Goal: Task Accomplishment & Management: Manage account settings

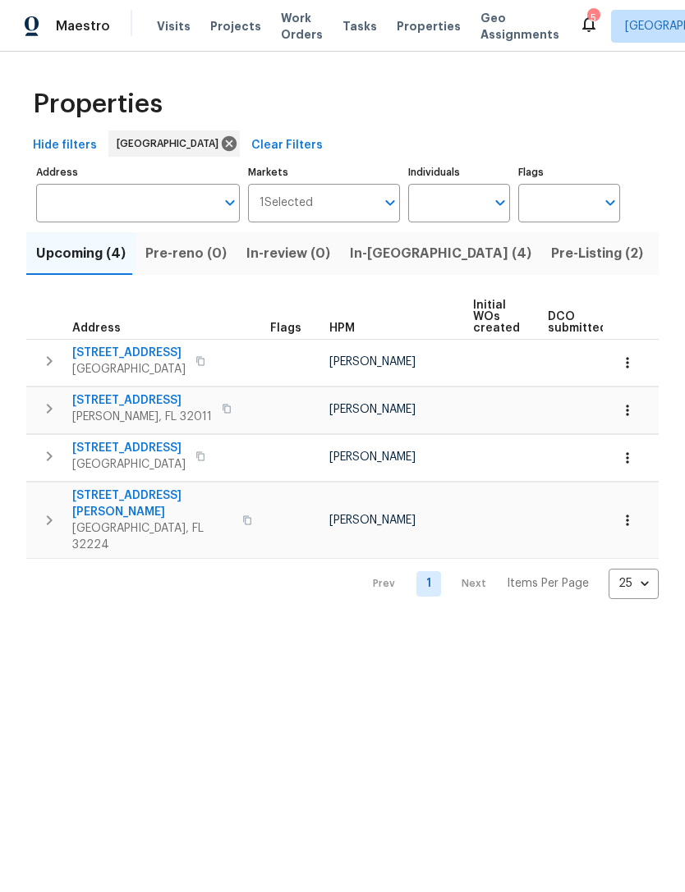
click at [662, 265] on span "Listed (75)" at bounding box center [697, 253] width 70 height 23
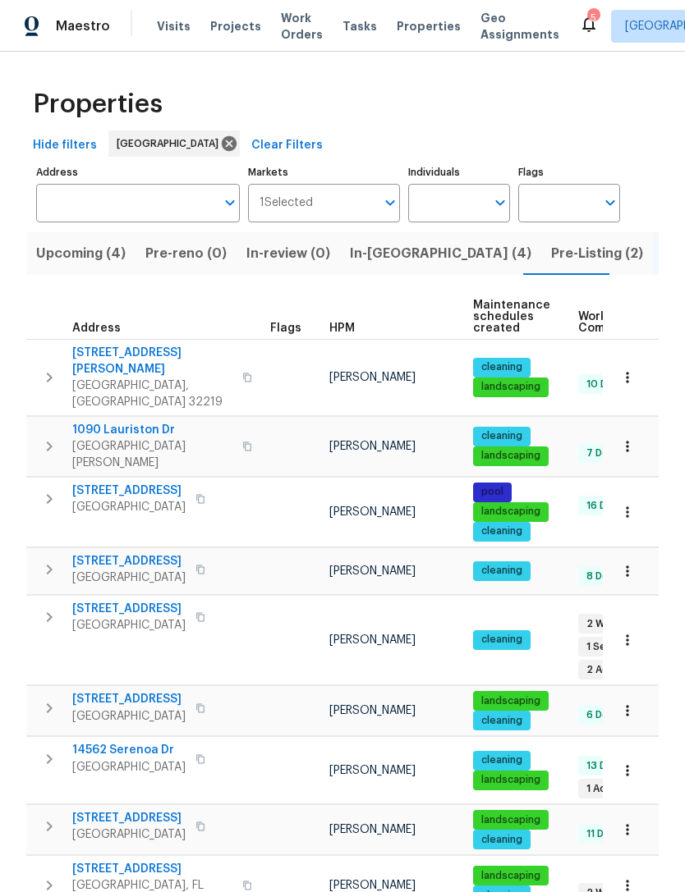
click at [348, 334] on span "HPM" at bounding box center [341, 328] width 25 height 11
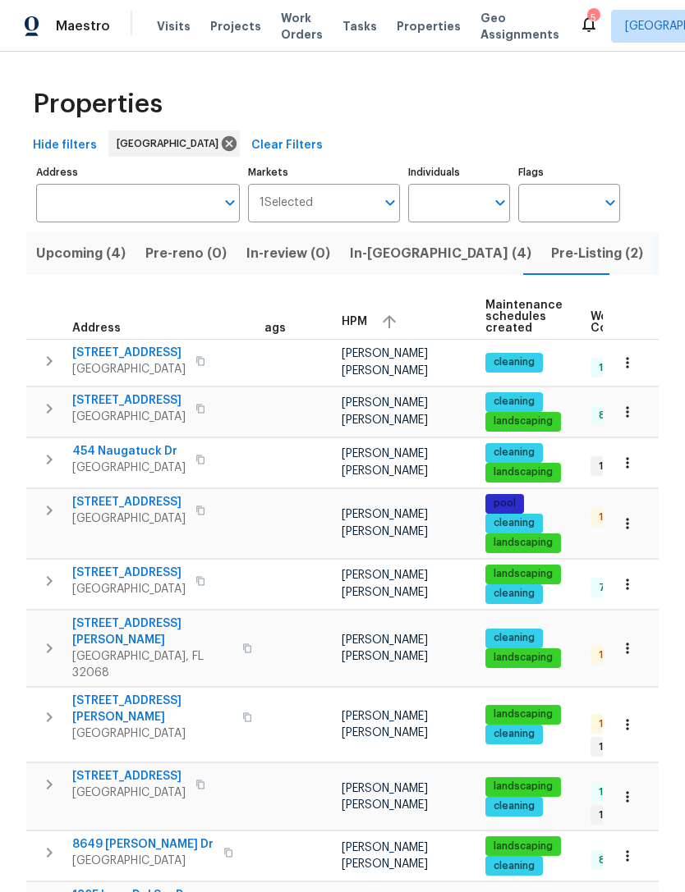
scroll to position [0, 17]
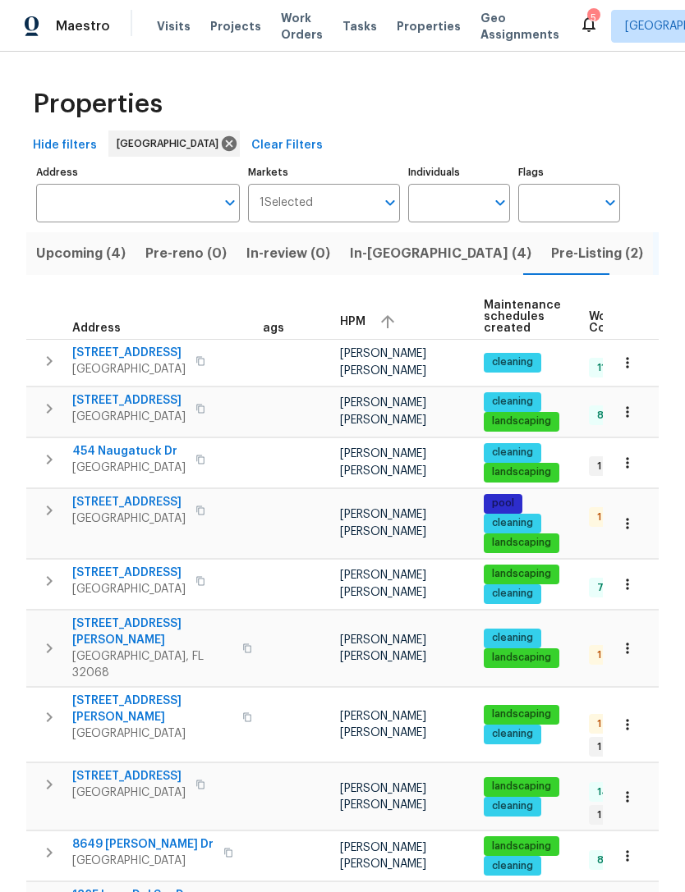
click at [113, 726] on span "[GEOGRAPHIC_DATA]" at bounding box center [152, 734] width 160 height 16
click at [123, 511] on span "[STREET_ADDRESS]" at bounding box center [128, 502] width 113 height 16
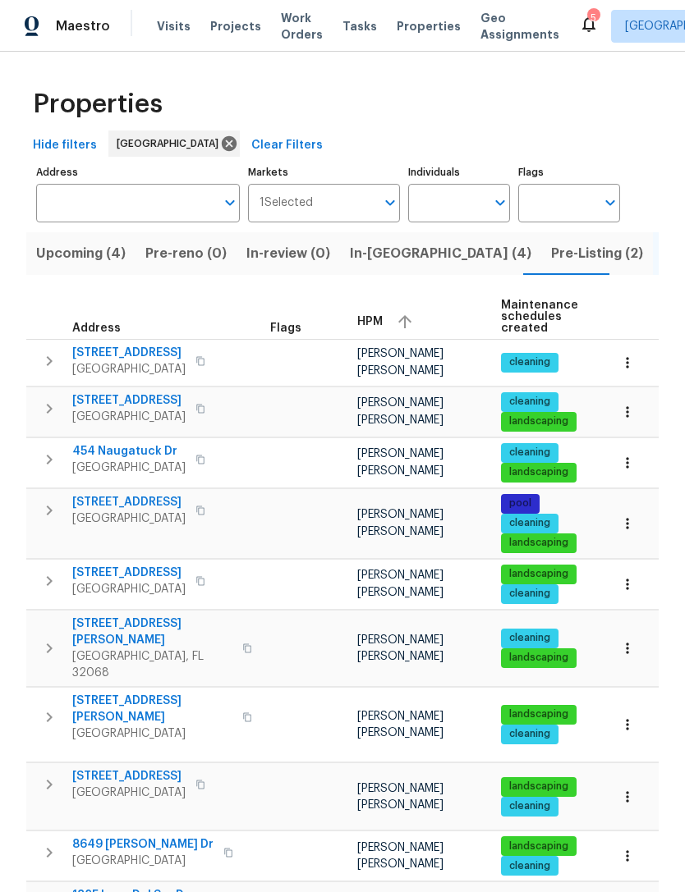
scroll to position [0, 0]
click at [419, 34] on span "Properties" at bounding box center [428, 26] width 64 height 16
click at [377, 265] on span "In-[GEOGRAPHIC_DATA] (4)" at bounding box center [440, 253] width 181 height 23
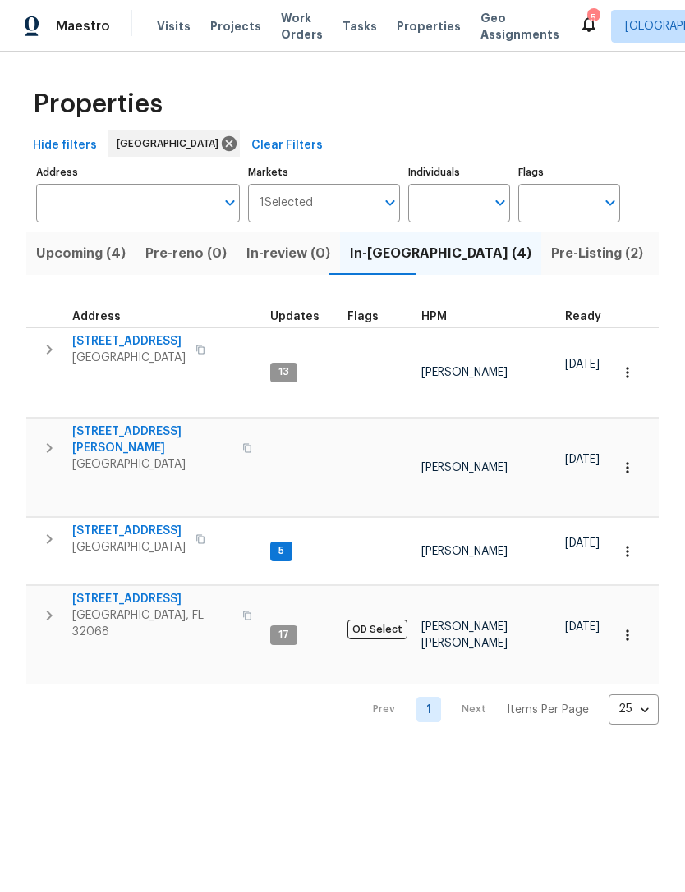
click at [149, 591] on span "[STREET_ADDRESS]" at bounding box center [152, 599] width 160 height 16
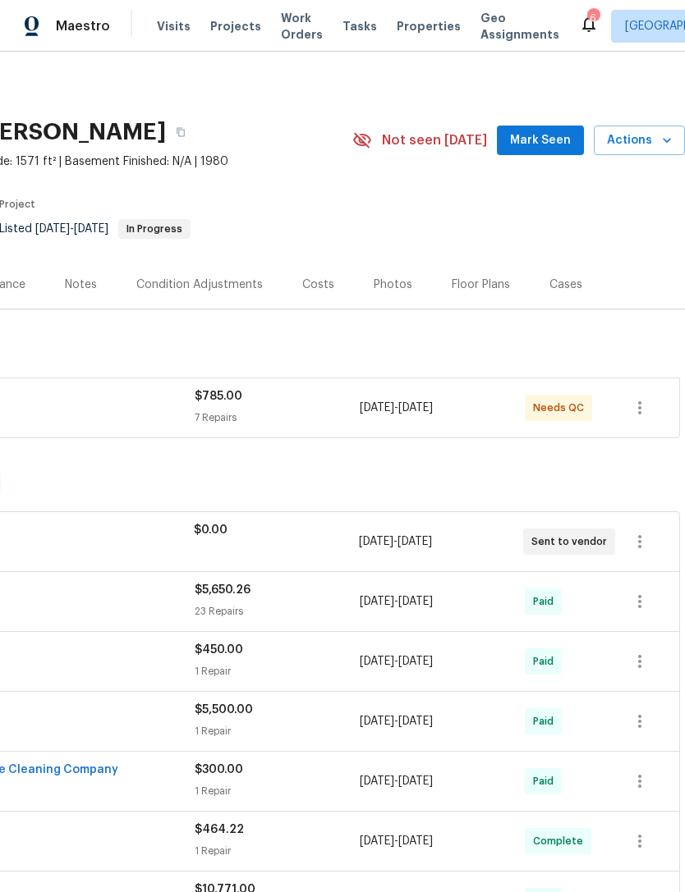
scroll to position [0, 243]
click at [657, 151] on span "Actions" at bounding box center [639, 141] width 65 height 21
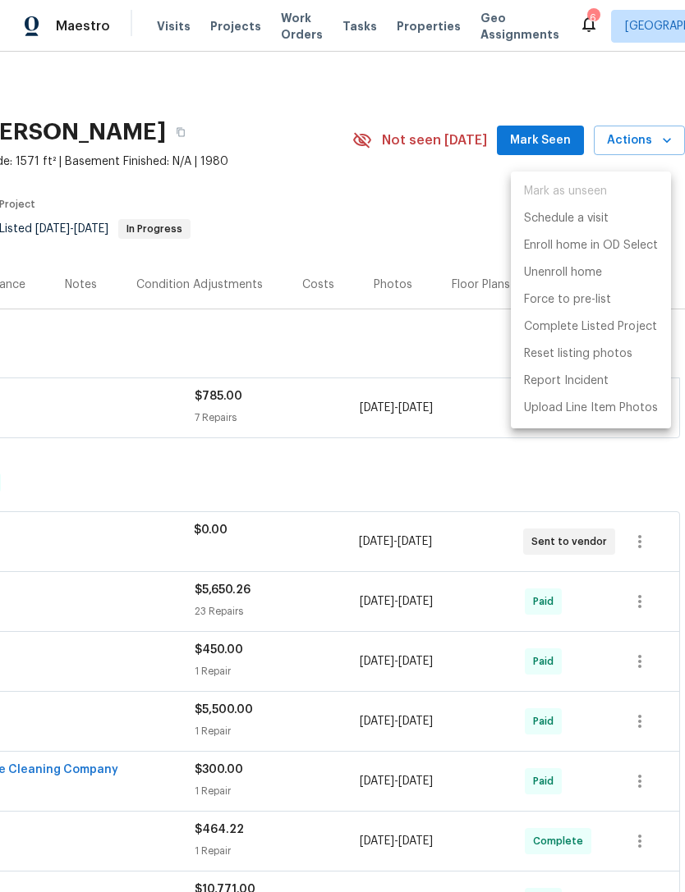
click at [430, 359] on div at bounding box center [342, 446] width 685 height 892
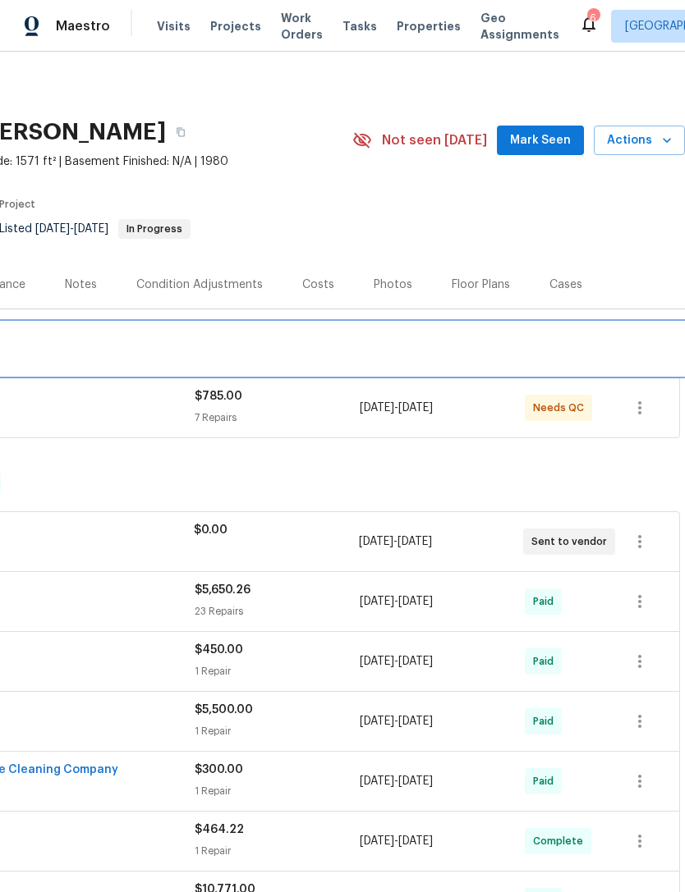
click at [323, 375] on div "LISTED 9/12/25 - 9/12/25 In Progress" at bounding box center [221, 349] width 928 height 53
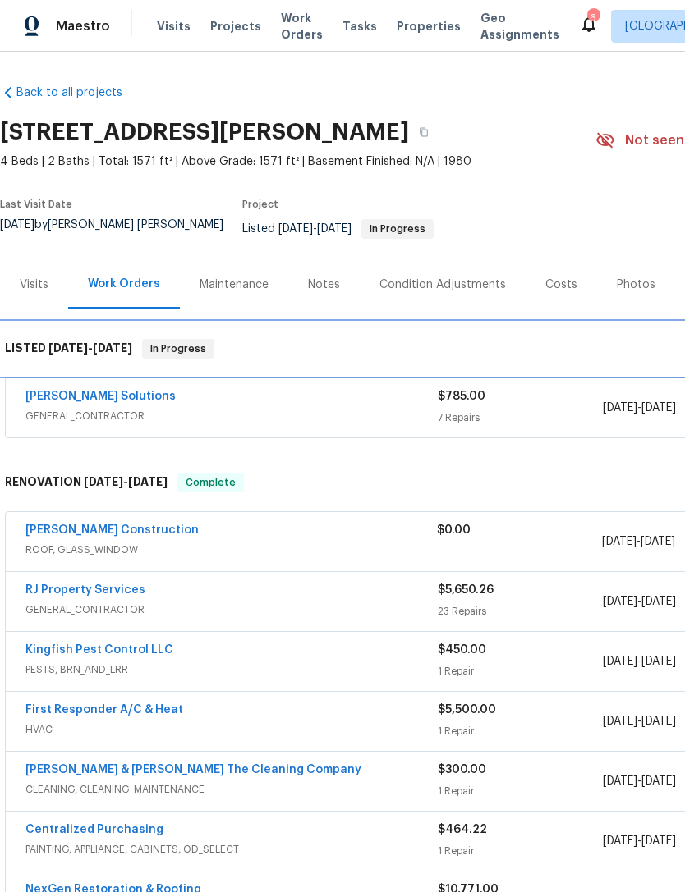
scroll to position [0, 0]
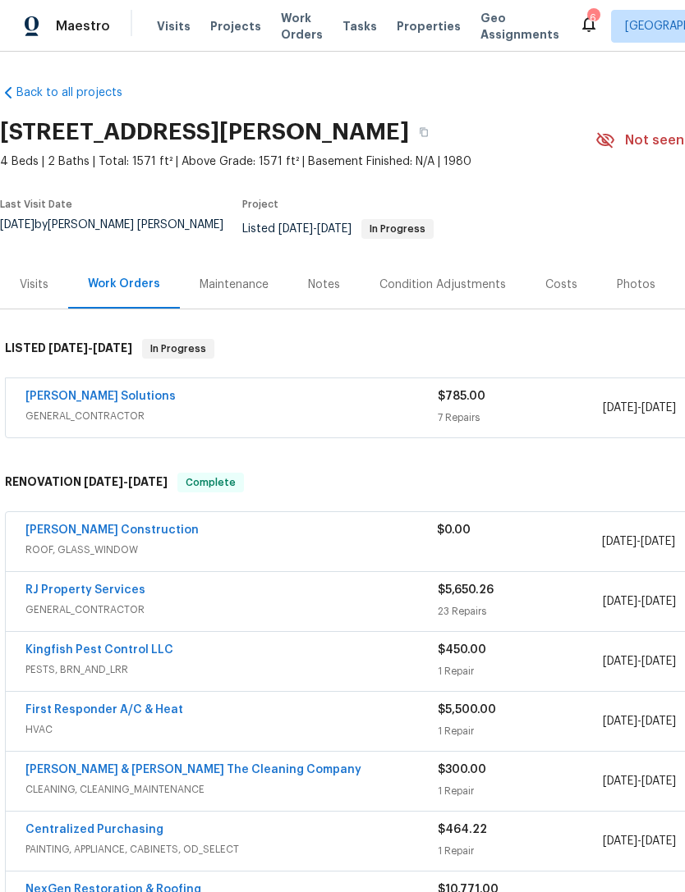
click at [30, 290] on div "Visits" at bounding box center [34, 285] width 29 height 16
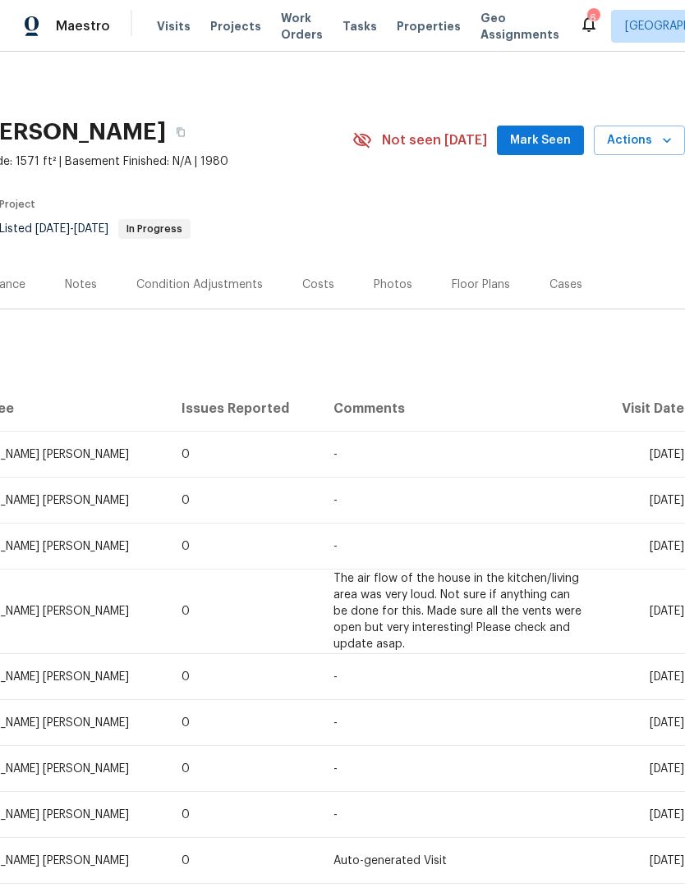
scroll to position [0, 243]
click at [651, 151] on span "Actions" at bounding box center [639, 141] width 65 height 21
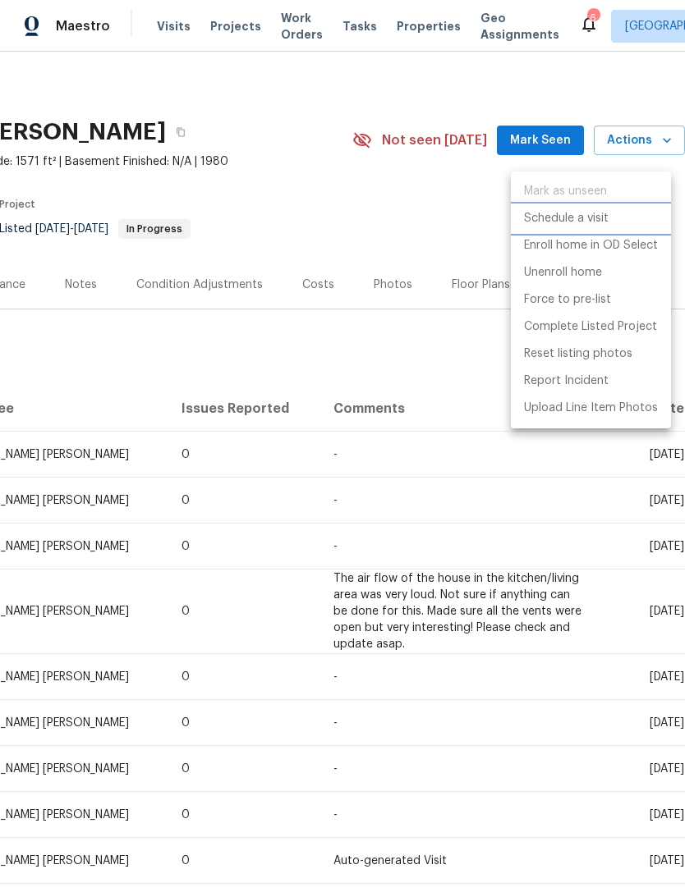
click at [588, 222] on p "Schedule a visit" at bounding box center [566, 218] width 85 height 17
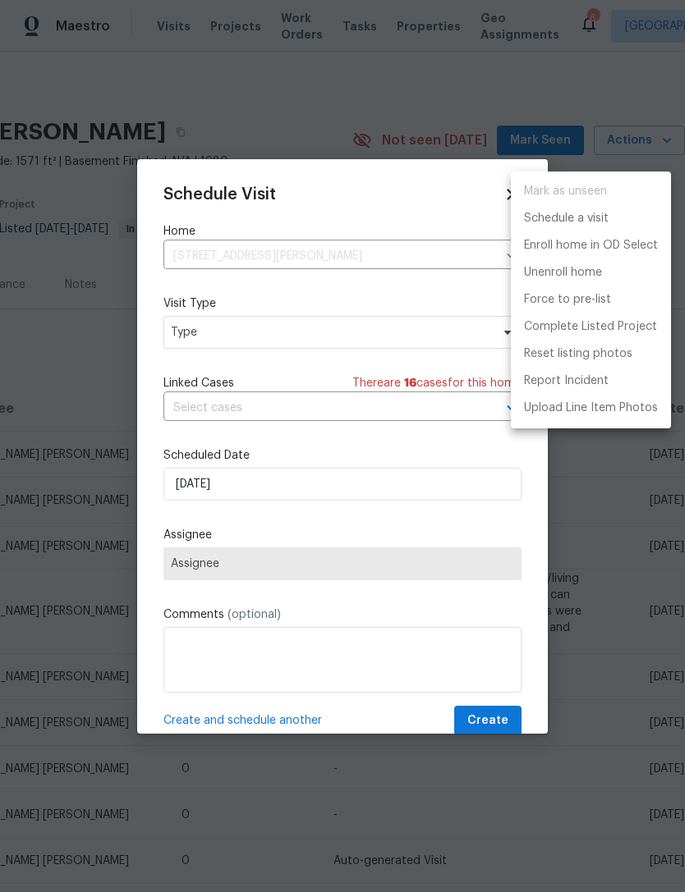
click at [288, 341] on div at bounding box center [342, 446] width 685 height 892
click at [287, 340] on div "Mark as unseen Schedule a visit Enroll home in OD Select Unenroll home Force to…" at bounding box center [342, 446] width 685 height 892
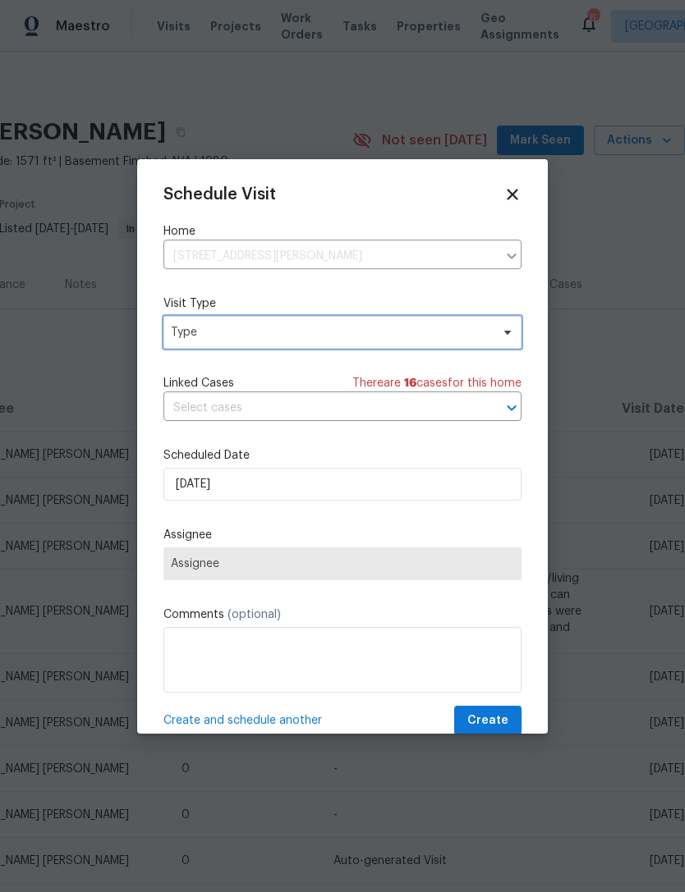
click at [374, 318] on span "Type" at bounding box center [342, 332] width 358 height 33
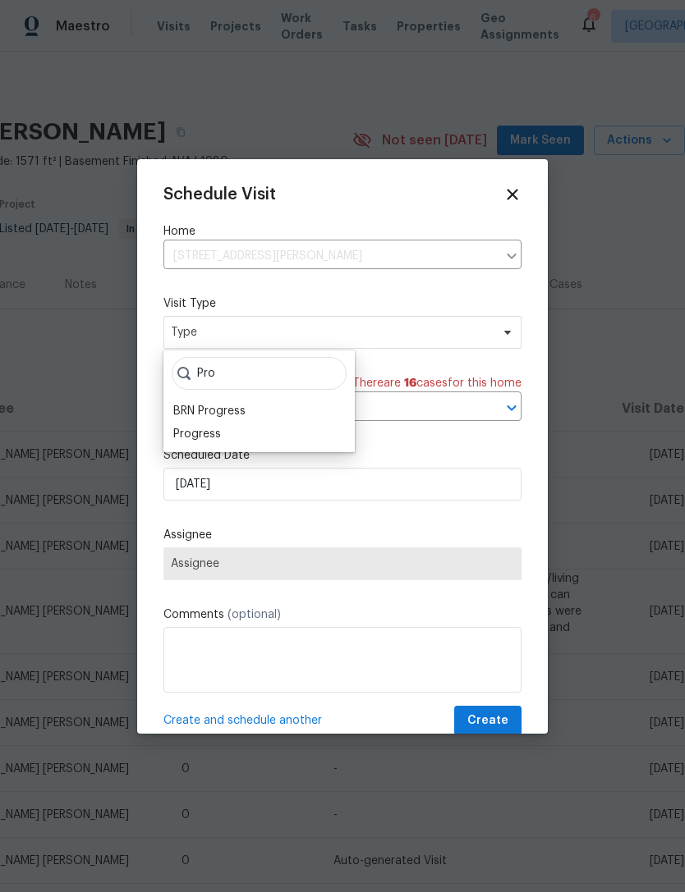
type input "Pro"
click at [245, 431] on div "Progress" at bounding box center [258, 434] width 181 height 23
click at [229, 429] on div "Progress" at bounding box center [258, 434] width 181 height 23
click at [215, 438] on div "Progress" at bounding box center [197, 434] width 48 height 16
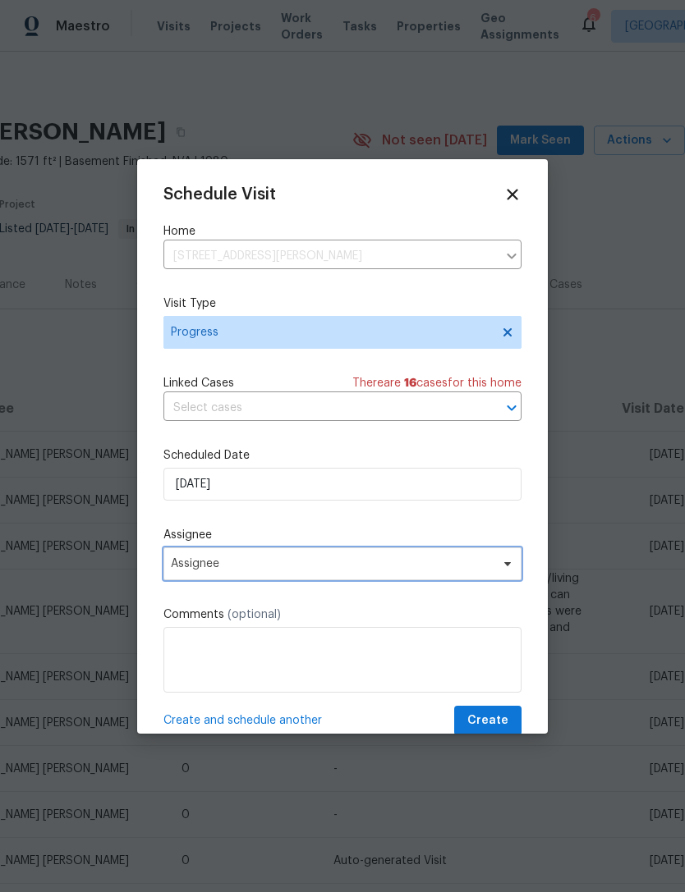
click at [277, 568] on span "Assignee" at bounding box center [332, 563] width 322 height 13
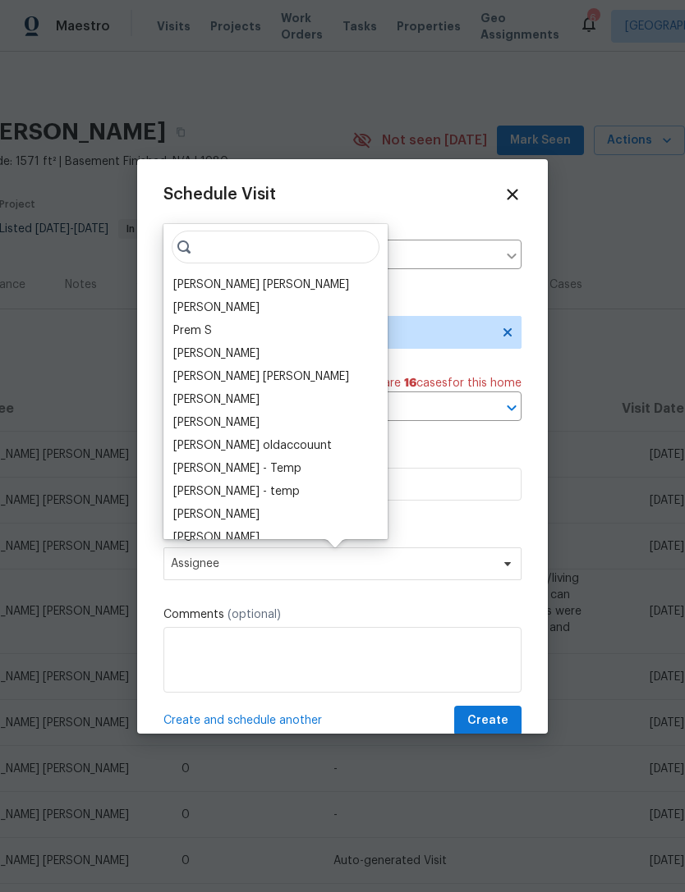
click at [266, 281] on div "[PERSON_NAME] [PERSON_NAME]" at bounding box center [261, 285] width 176 height 16
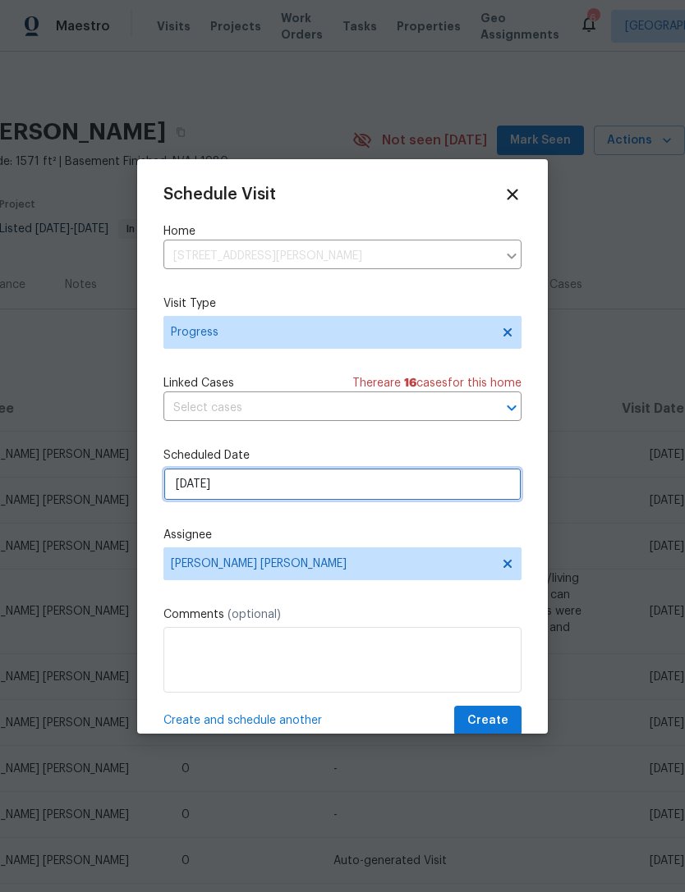
click at [260, 488] on input "9/18/2025" at bounding box center [342, 484] width 358 height 33
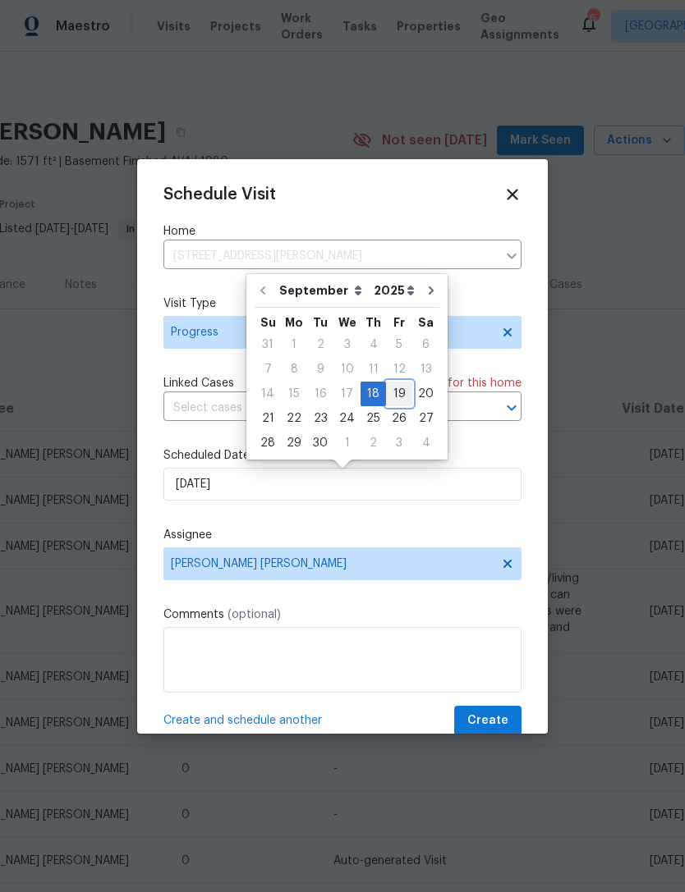
click at [395, 390] on div "19" at bounding box center [399, 394] width 26 height 23
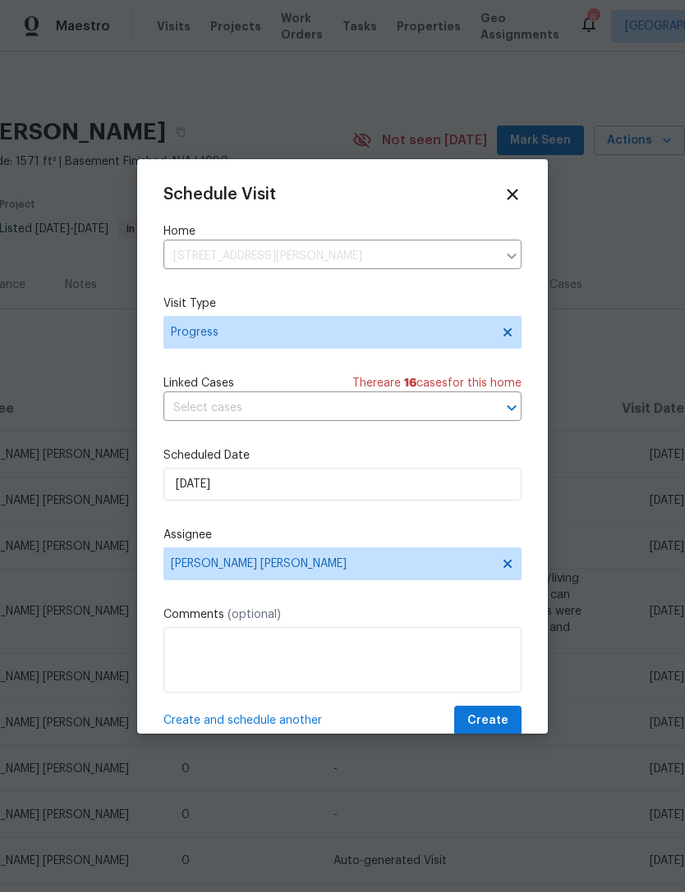
type input "9/19/2025"
click at [293, 650] on textarea at bounding box center [342, 660] width 358 height 66
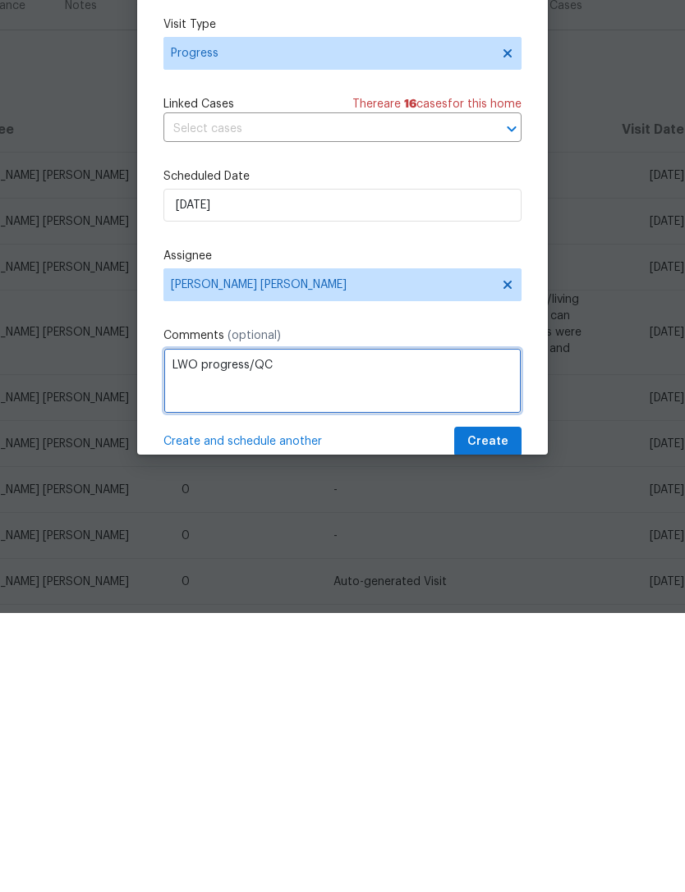
type textarea "LWO progress/QC"
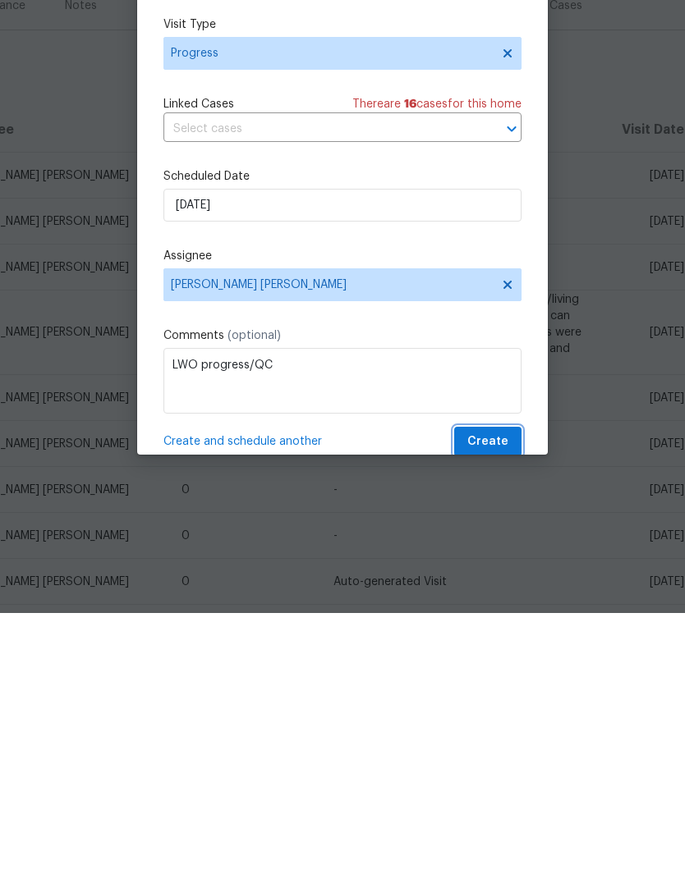
click at [503, 711] on span "Create" at bounding box center [487, 721] width 41 height 21
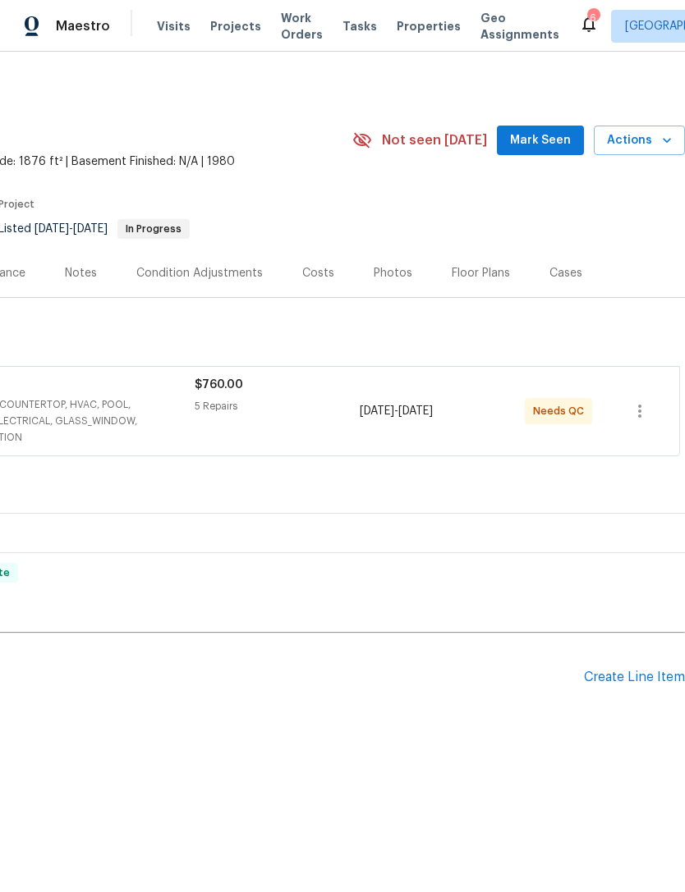
scroll to position [0, 243]
click at [660, 149] on icon "button" at bounding box center [666, 140] width 16 height 16
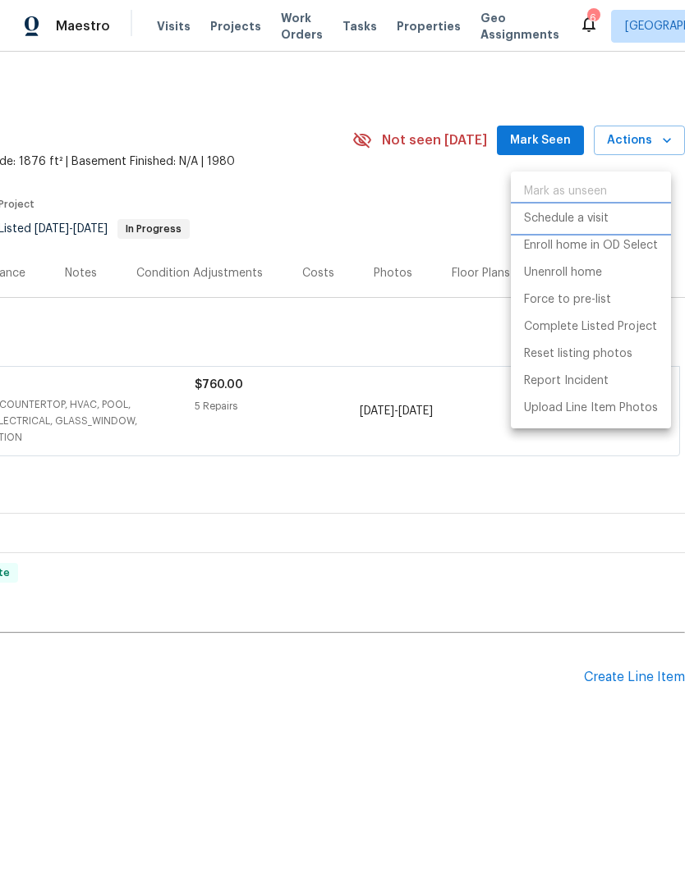
click at [581, 228] on li "Schedule a visit" at bounding box center [591, 218] width 160 height 27
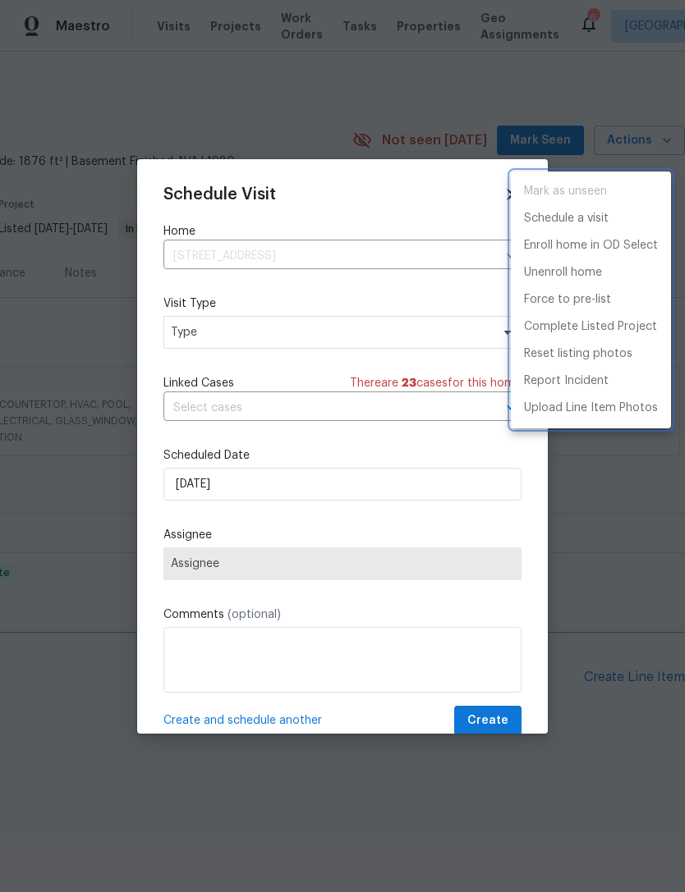
click at [237, 342] on div at bounding box center [342, 446] width 685 height 892
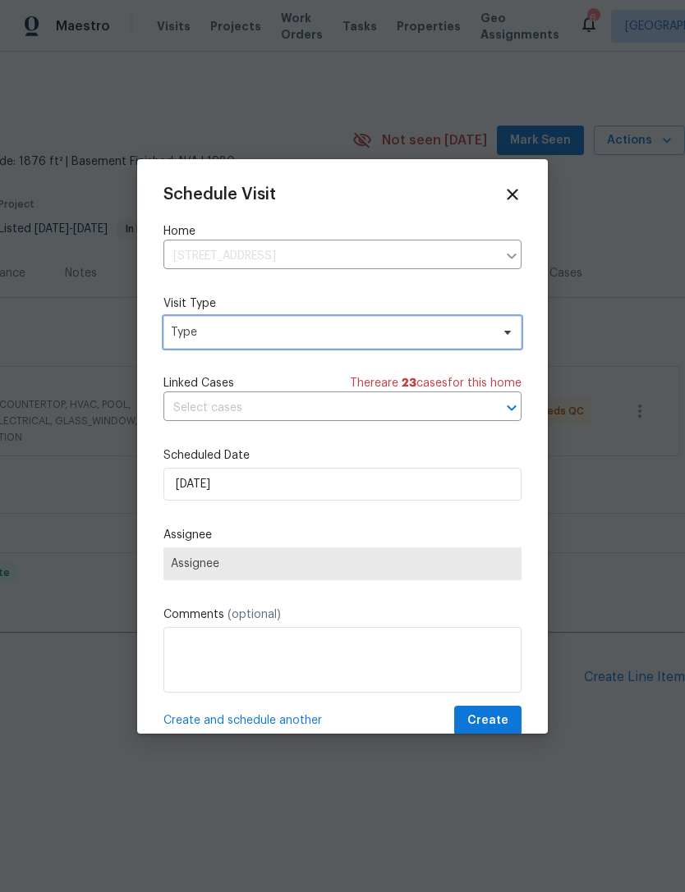
click at [243, 329] on span "Type" at bounding box center [330, 332] width 319 height 16
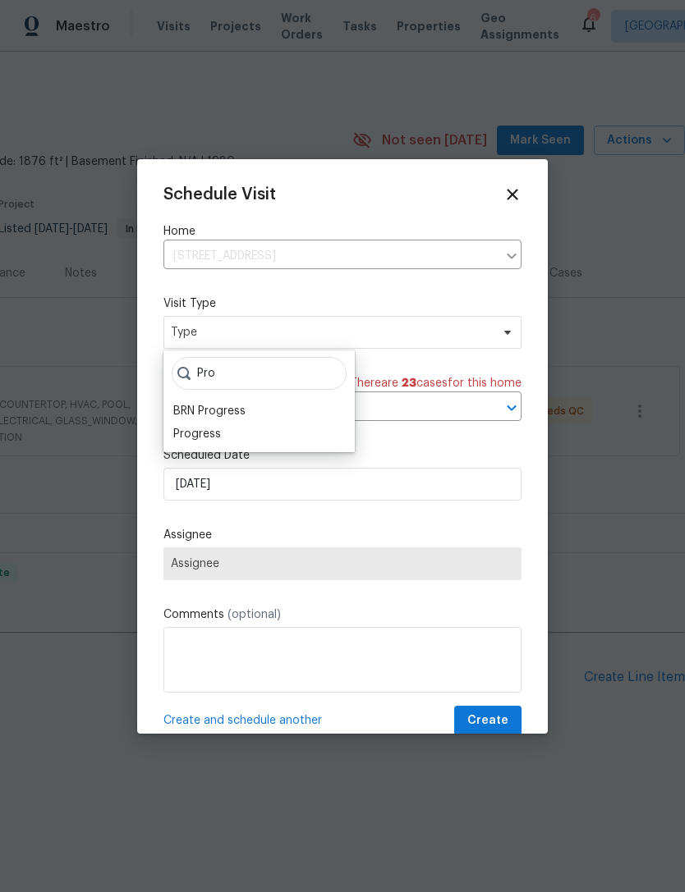
type input "Pro"
click at [218, 433] on div "Progress" at bounding box center [197, 434] width 48 height 16
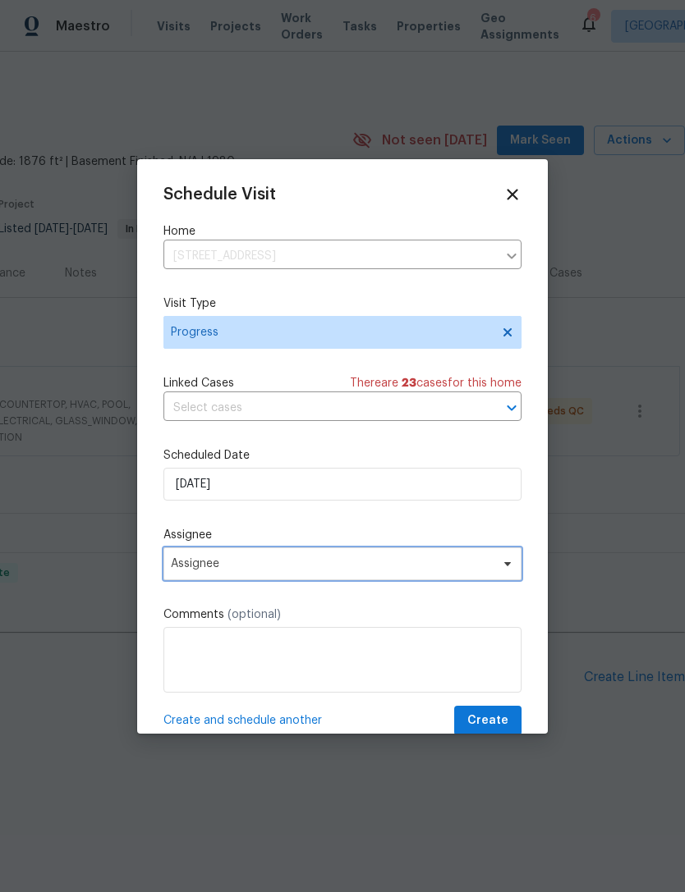
click at [264, 557] on span "Assignee" at bounding box center [342, 564] width 358 height 33
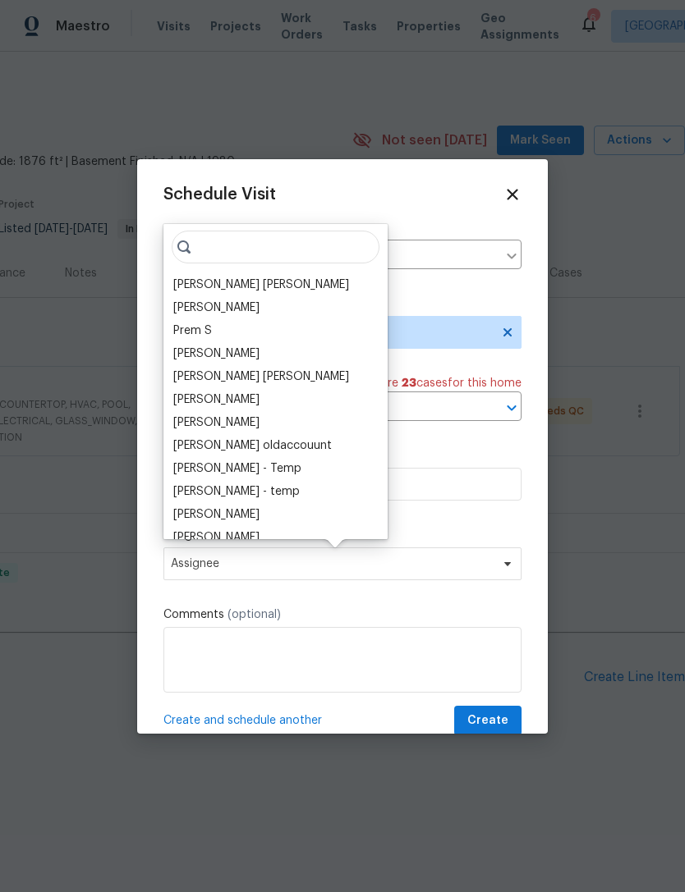
click at [265, 286] on div "[PERSON_NAME] [PERSON_NAME]" at bounding box center [261, 285] width 176 height 16
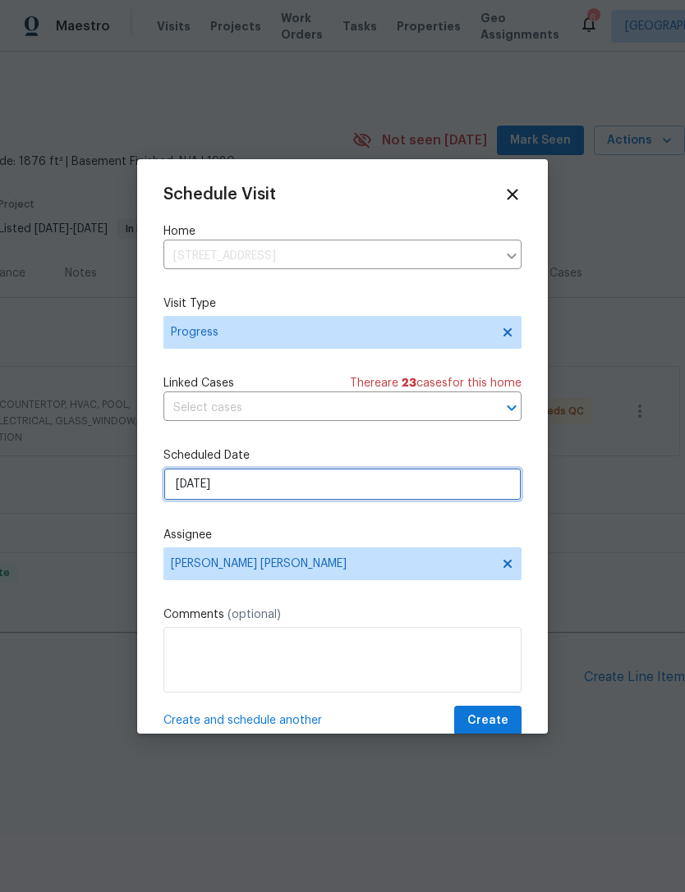
click at [255, 483] on input "9/18/2025" at bounding box center [342, 484] width 358 height 33
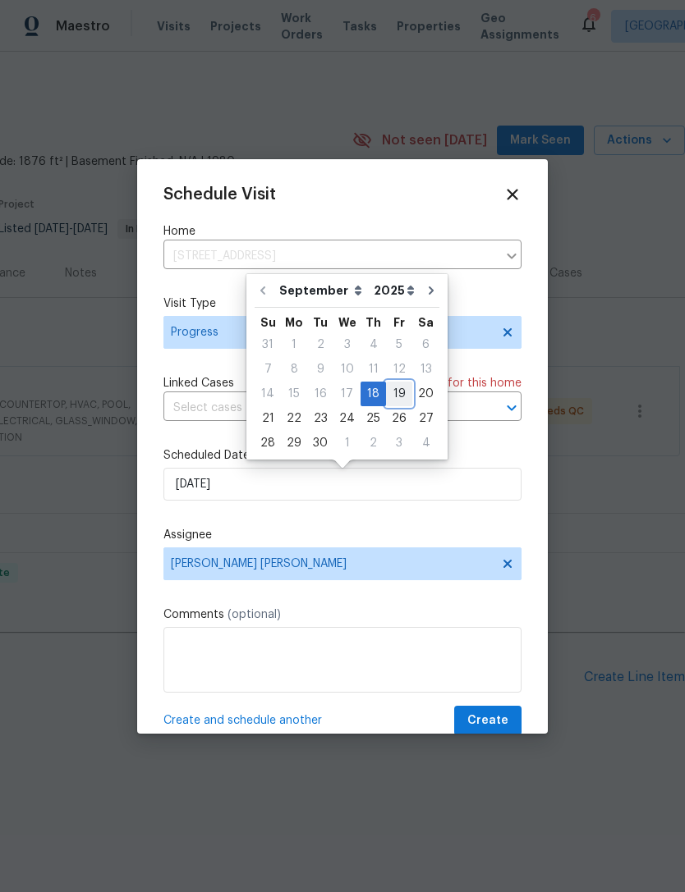
click at [390, 386] on div "19" at bounding box center [399, 394] width 26 height 23
type input "9/19/2025"
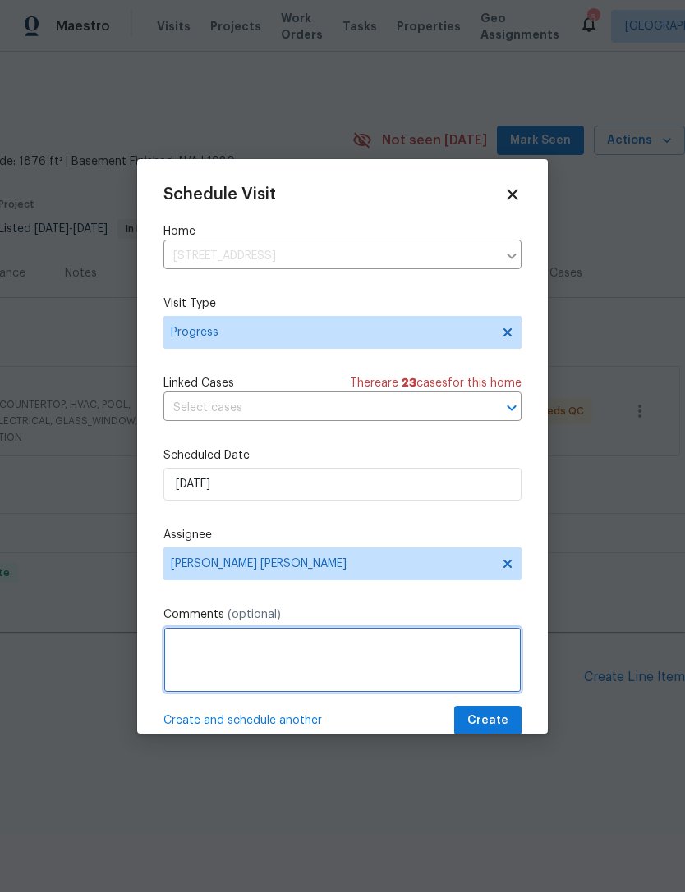
click at [311, 649] on textarea at bounding box center [342, 660] width 358 height 66
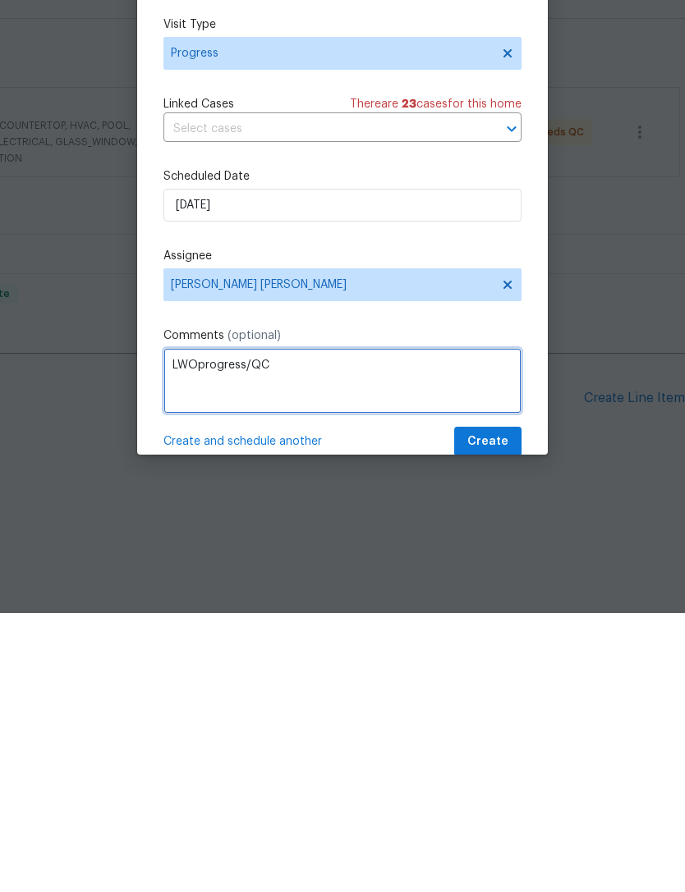
type textarea "LWOprogress/QC"
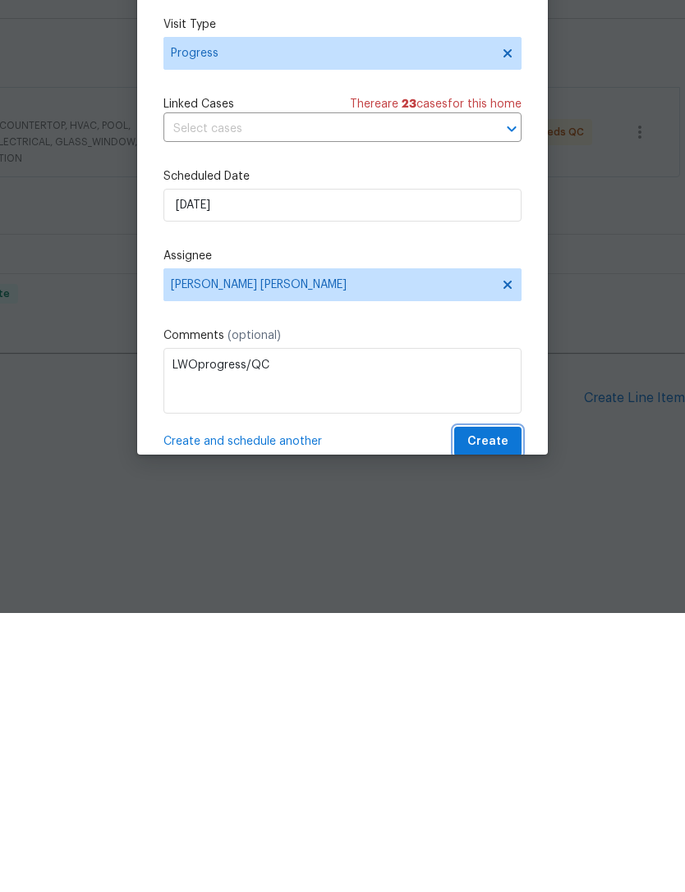
click at [502, 711] on span "Create" at bounding box center [487, 721] width 41 height 21
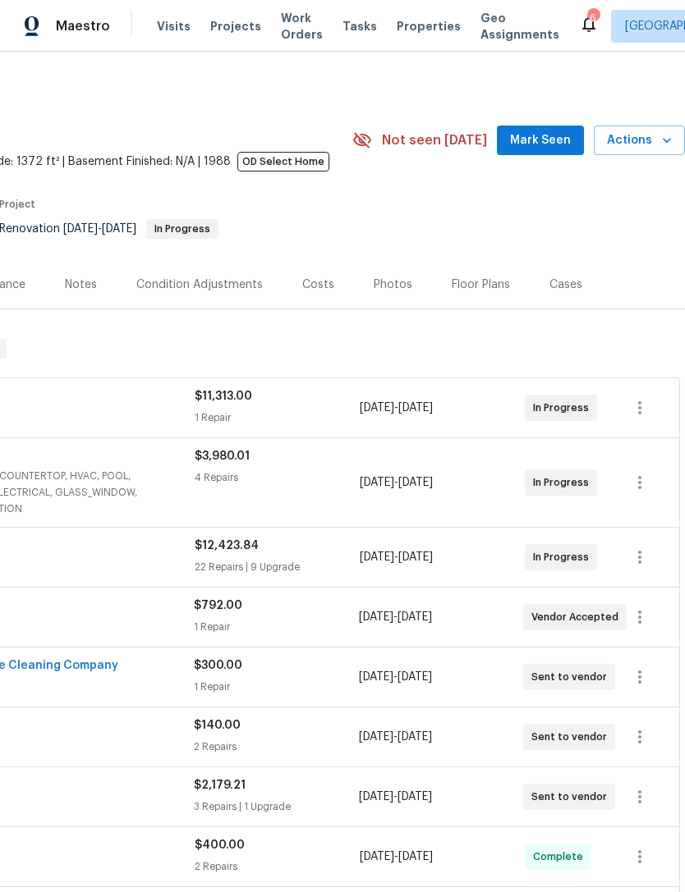
scroll to position [0, 243]
click at [673, 149] on icon "button" at bounding box center [666, 140] width 16 height 16
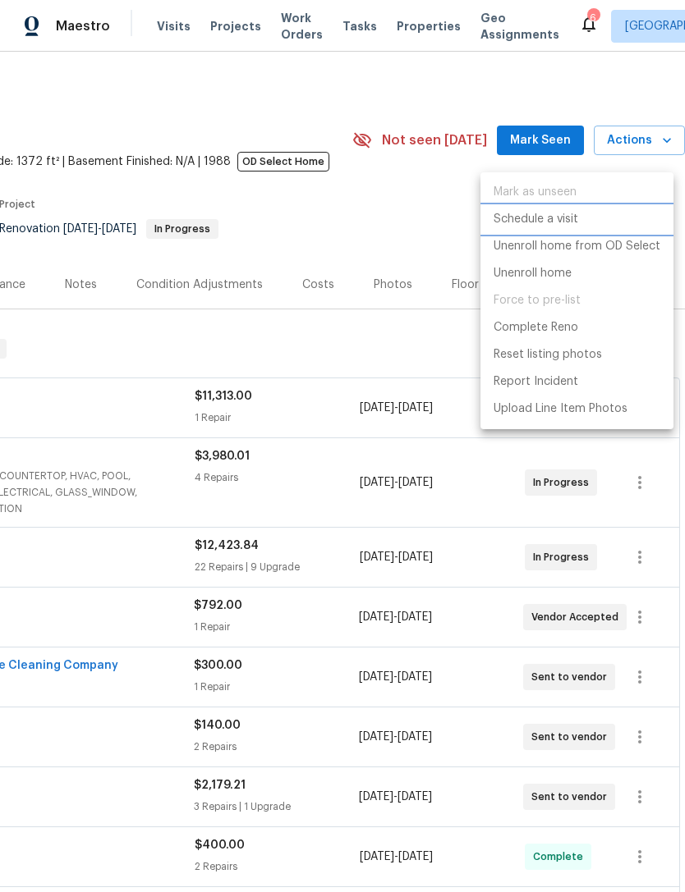
click at [561, 220] on p "Schedule a visit" at bounding box center [535, 219] width 85 height 17
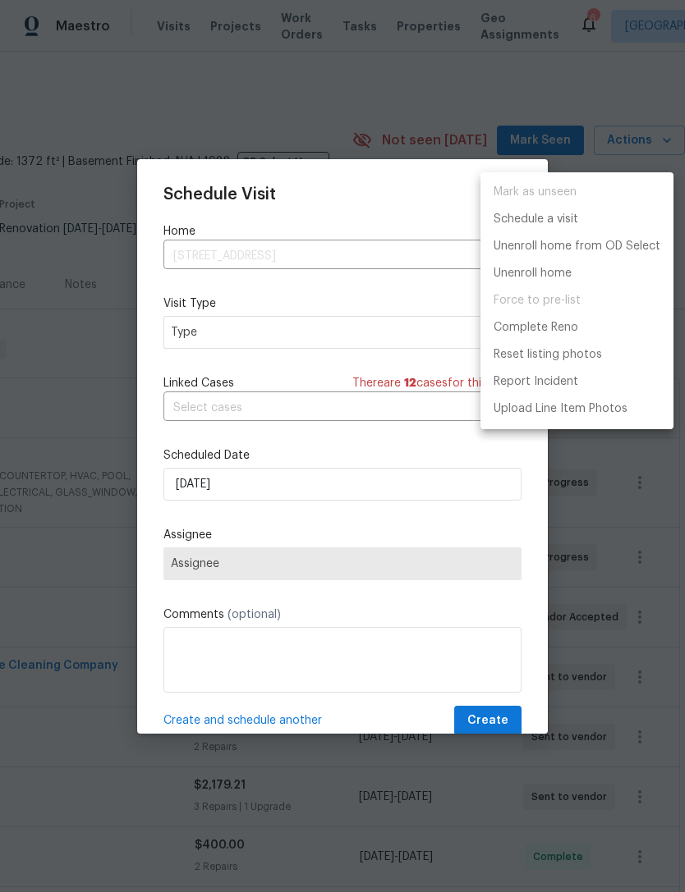
click at [244, 332] on div at bounding box center [342, 446] width 685 height 892
click at [243, 332] on div "Mark as unseen Schedule a visit Unenroll home from OD Select Unenroll home Forc…" at bounding box center [342, 446] width 685 height 892
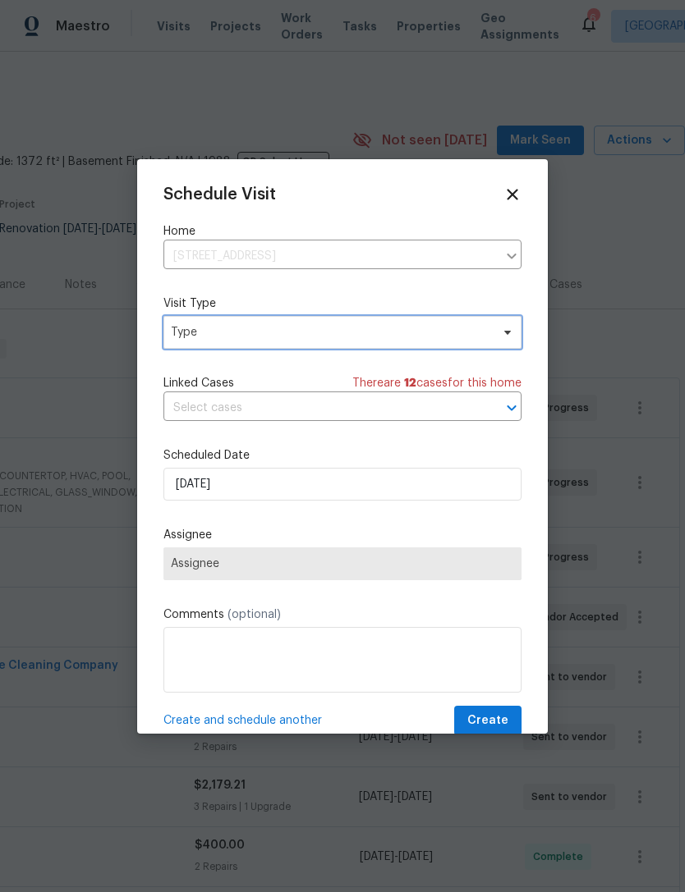
click at [511, 327] on icon at bounding box center [507, 332] width 13 height 13
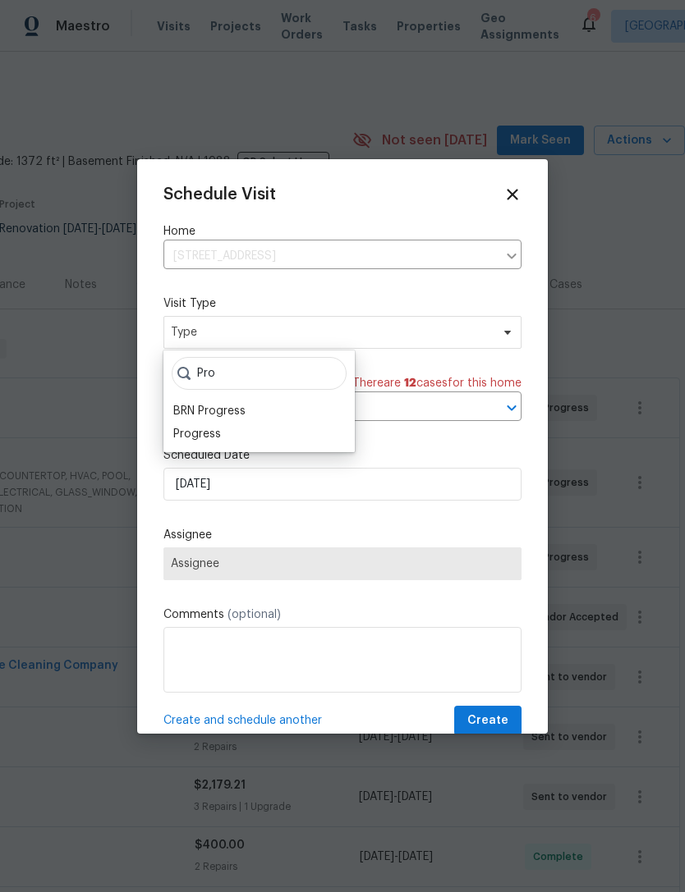
type input "Pro"
click at [218, 430] on div "Progress" at bounding box center [197, 434] width 48 height 16
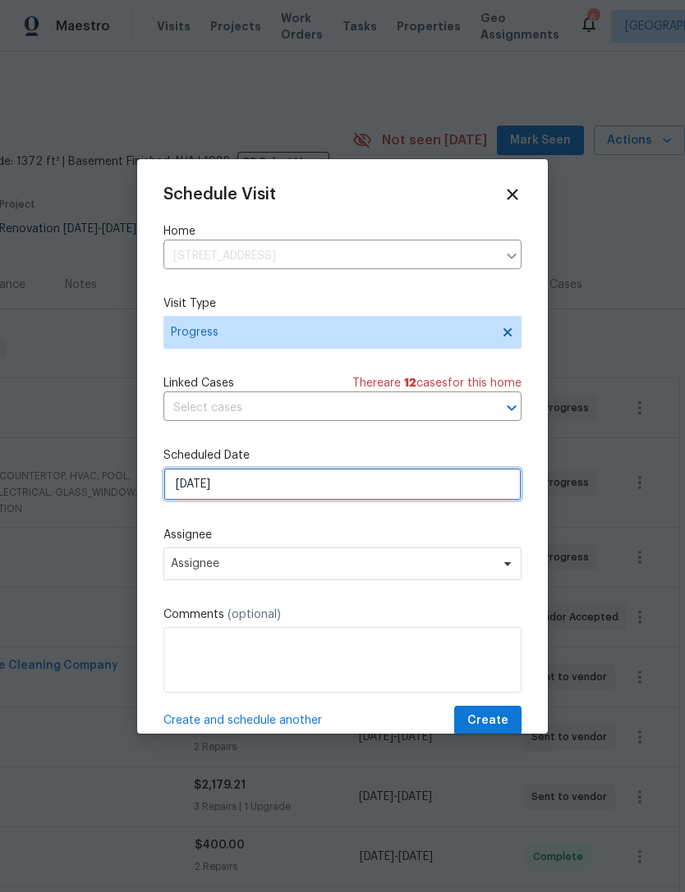
click at [268, 488] on input "9/18/2025" at bounding box center [342, 484] width 358 height 33
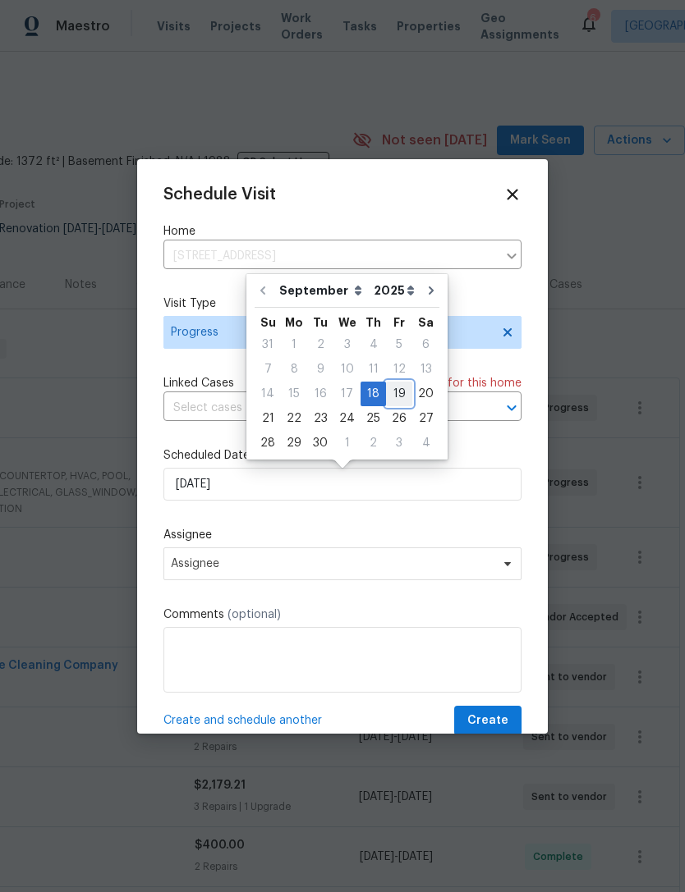
click at [395, 392] on div "19" at bounding box center [399, 394] width 26 height 23
type input "9/19/2025"
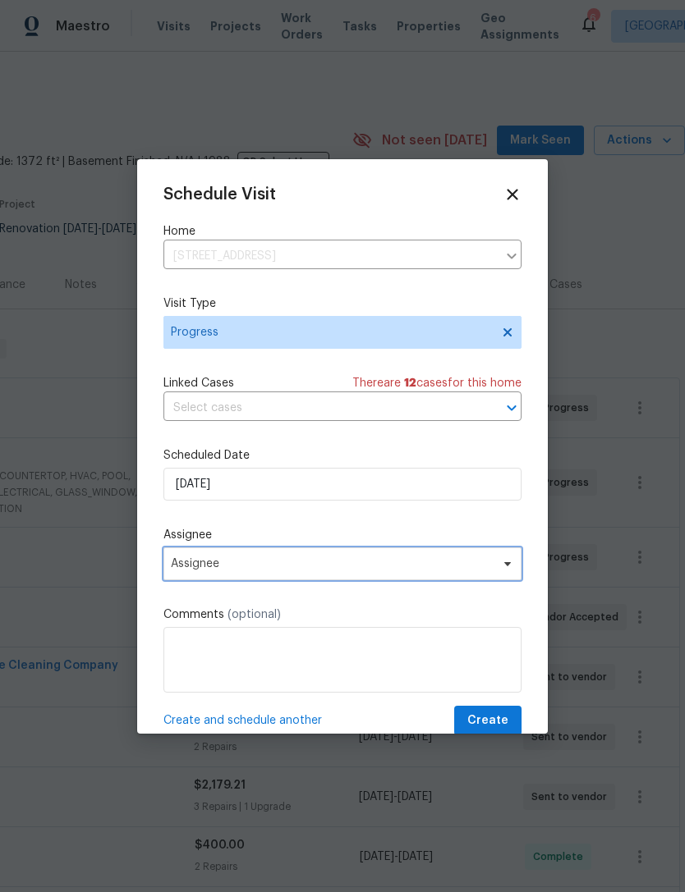
click at [286, 559] on span "Assignee" at bounding box center [342, 564] width 358 height 33
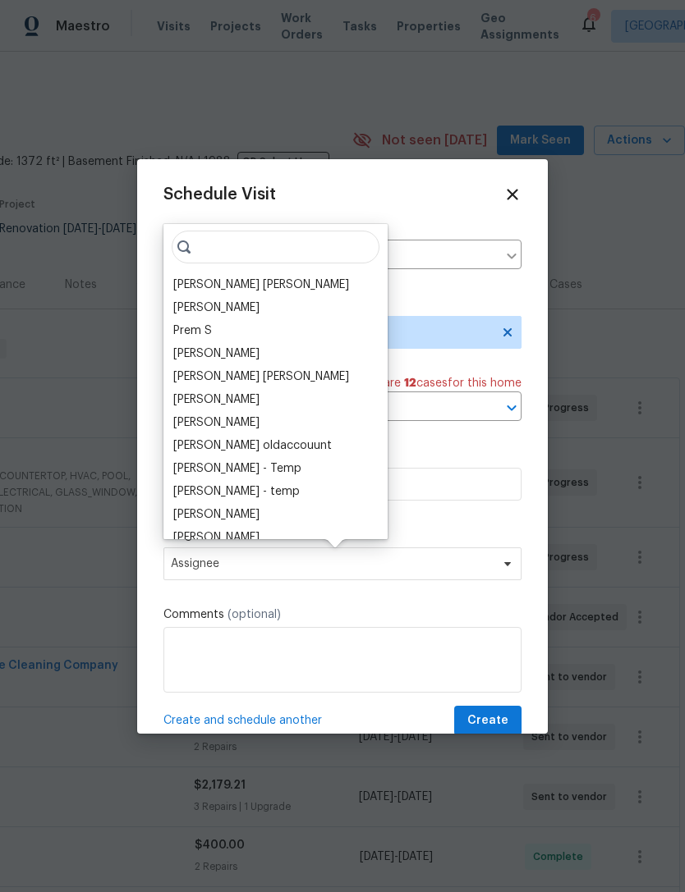
click at [286, 278] on div "[PERSON_NAME] [PERSON_NAME]" at bounding box center [275, 284] width 214 height 23
click at [510, 709] on button "Create" at bounding box center [487, 721] width 67 height 30
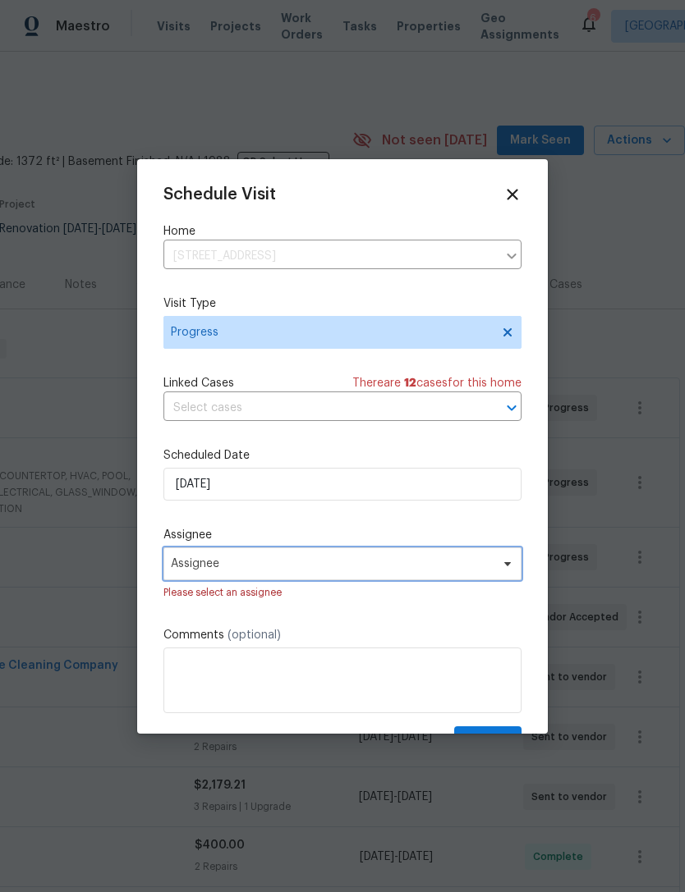
click at [279, 560] on span "Assignee" at bounding box center [342, 564] width 358 height 33
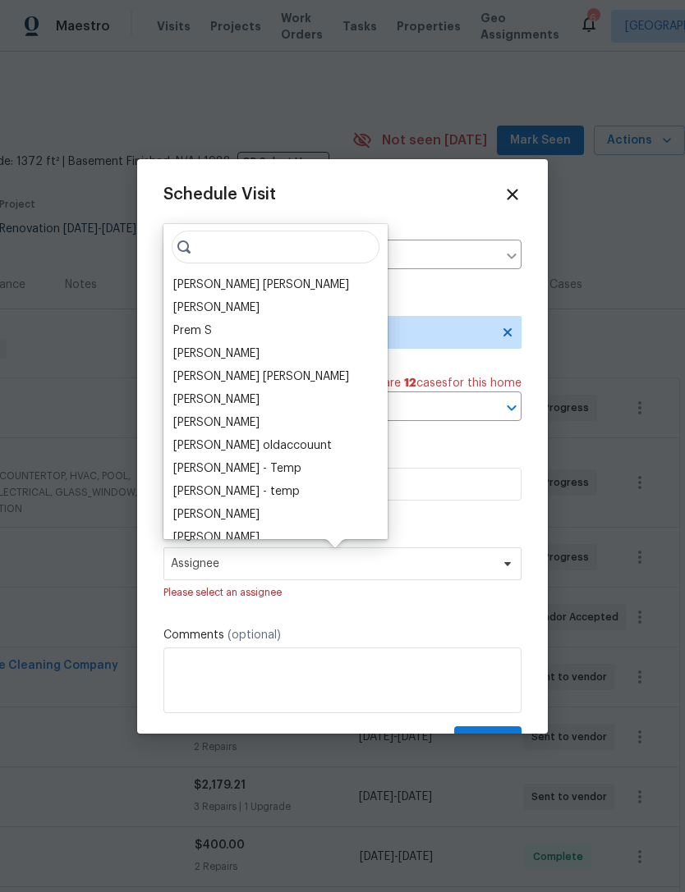
click at [266, 282] on div "[PERSON_NAME] [PERSON_NAME]" at bounding box center [261, 285] width 176 height 16
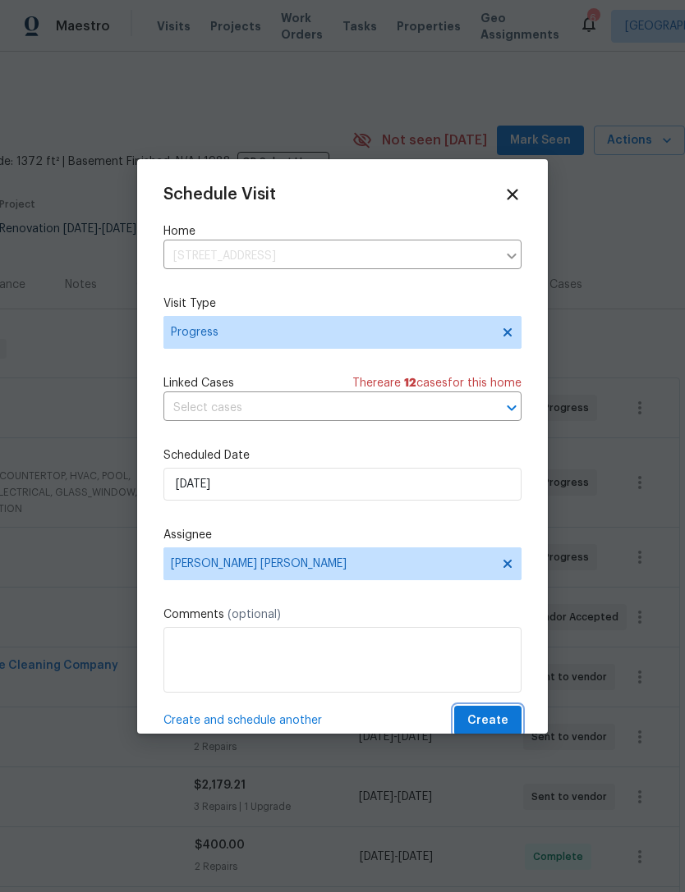
click at [506, 713] on button "Create" at bounding box center [487, 721] width 67 height 30
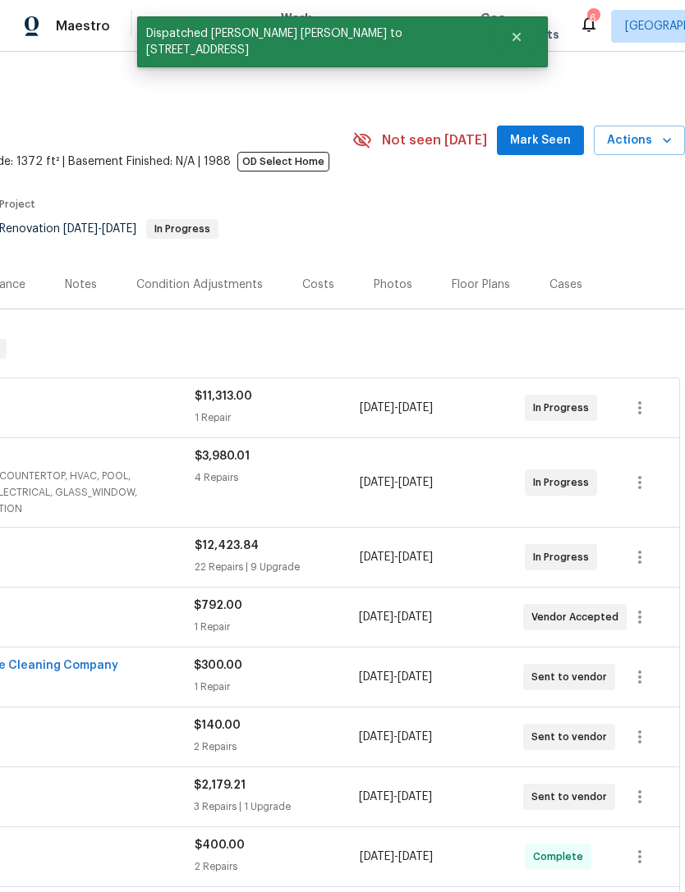
click at [81, 293] on div "Notes" at bounding box center [81, 285] width 32 height 16
